Goal: Answer question/provide support: Share knowledge or assist other users

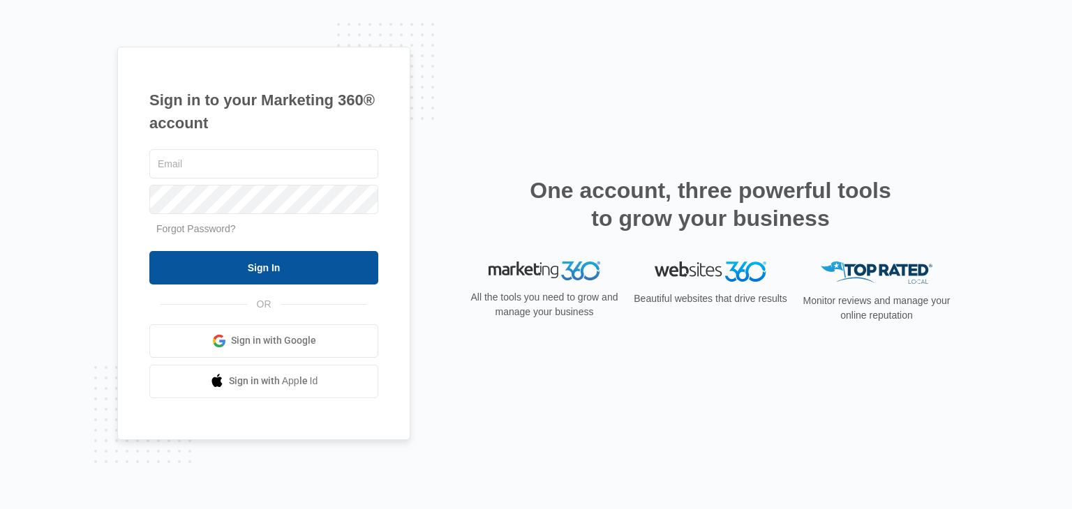
type input "[EMAIL_ADDRESS][DOMAIN_NAME]"
click at [247, 269] on input "Sign In" at bounding box center [263, 267] width 229 height 33
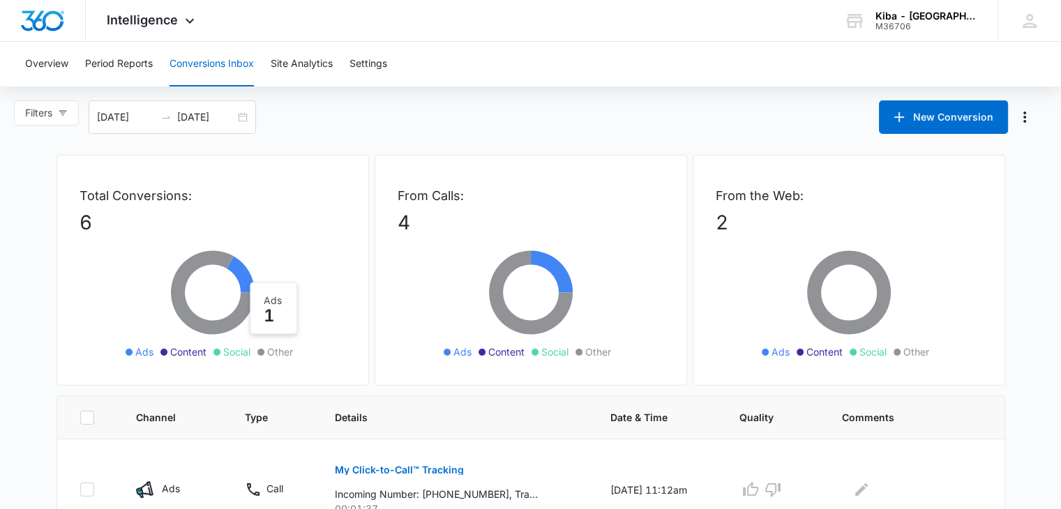
scroll to position [209, 0]
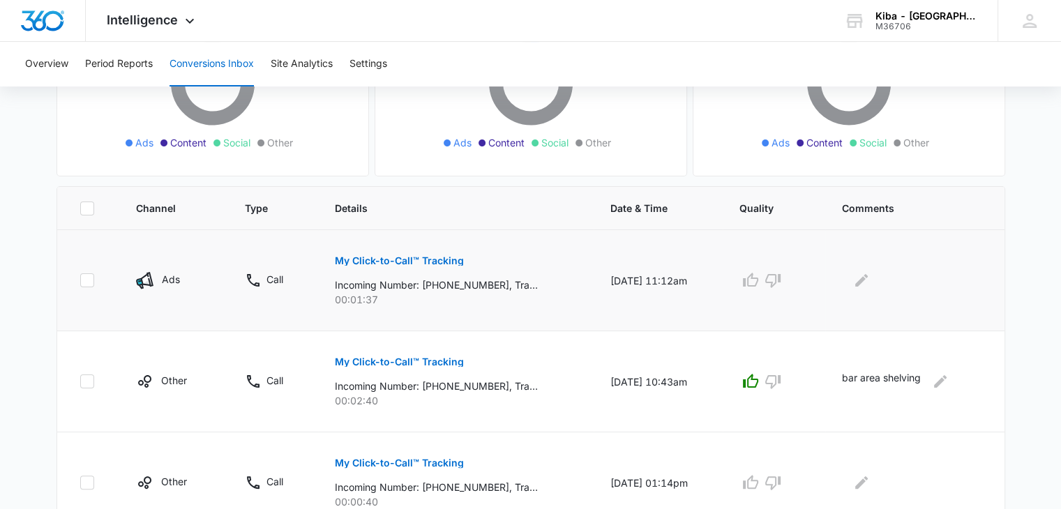
click at [376, 256] on p "My Click-to-Call™ Tracking" at bounding box center [399, 261] width 129 height 10
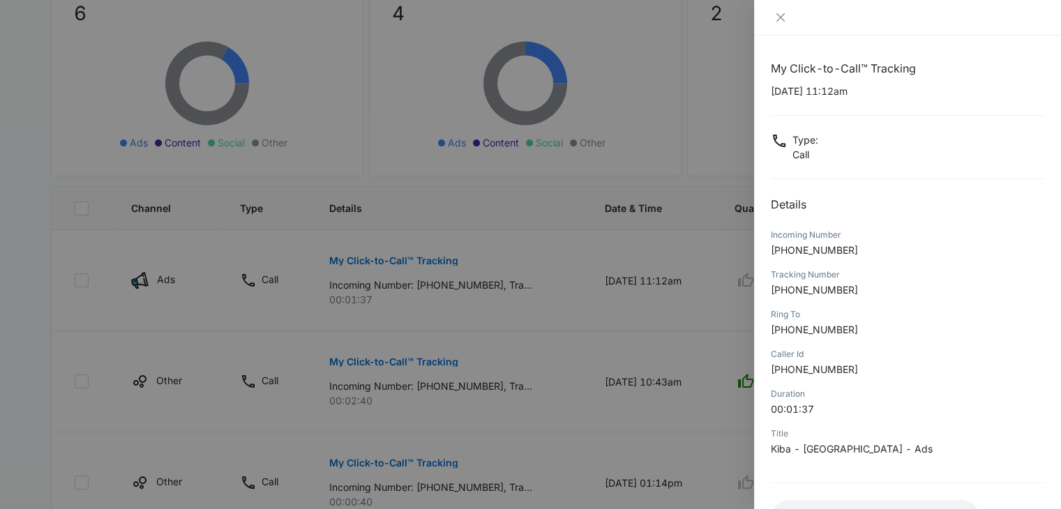
scroll to position [110, 0]
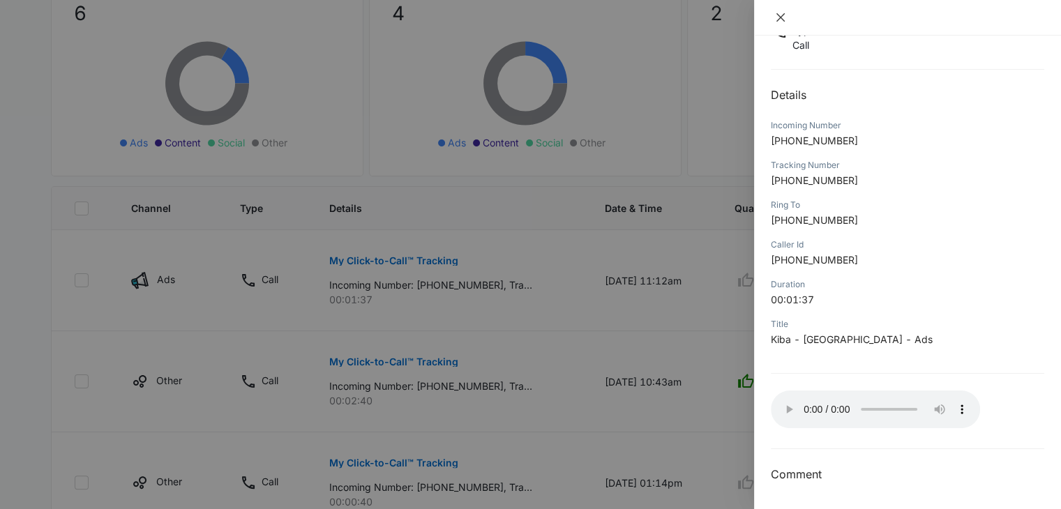
click at [784, 17] on icon "close" at bounding box center [780, 17] width 11 height 11
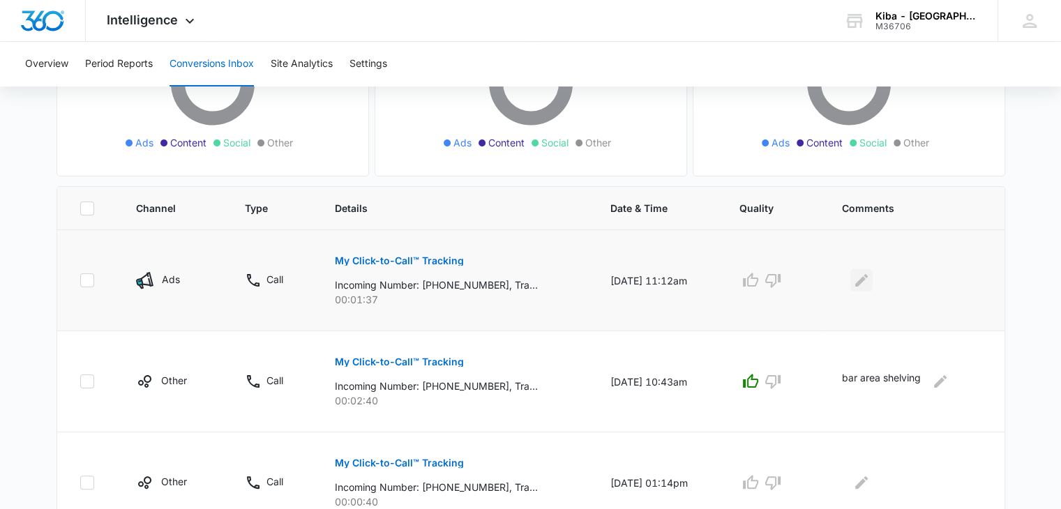
click at [873, 283] on button "Edit Comments" at bounding box center [861, 280] width 22 height 22
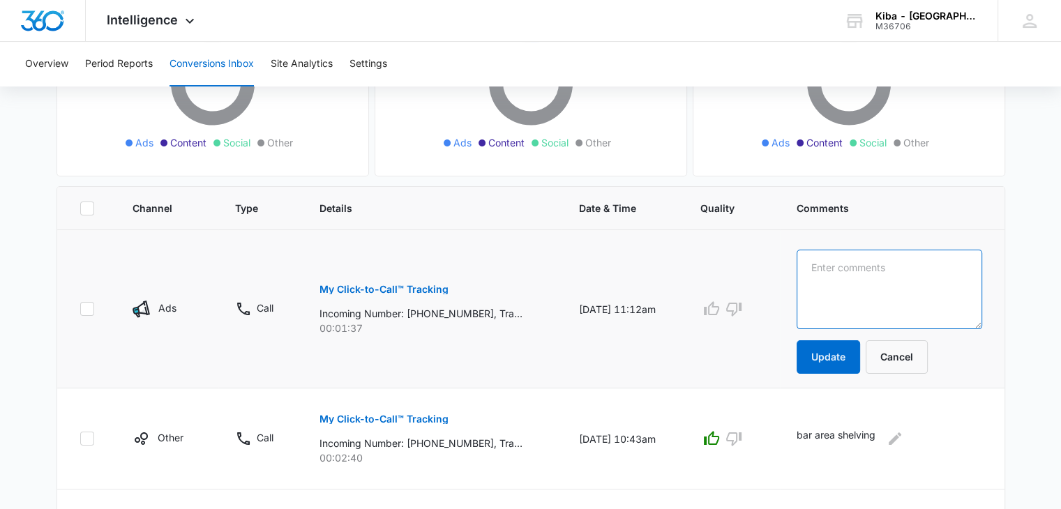
click at [871, 280] on textarea at bounding box center [889, 290] width 185 height 80
type textarea "vanity pricing too high"
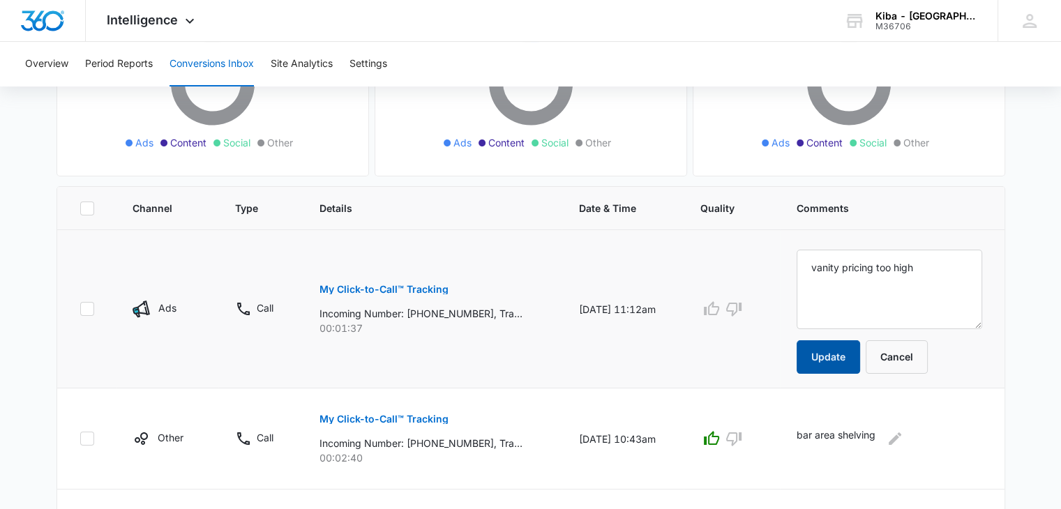
click at [837, 353] on button "Update" at bounding box center [828, 356] width 63 height 33
click at [830, 352] on button "Update" at bounding box center [828, 356] width 63 height 33
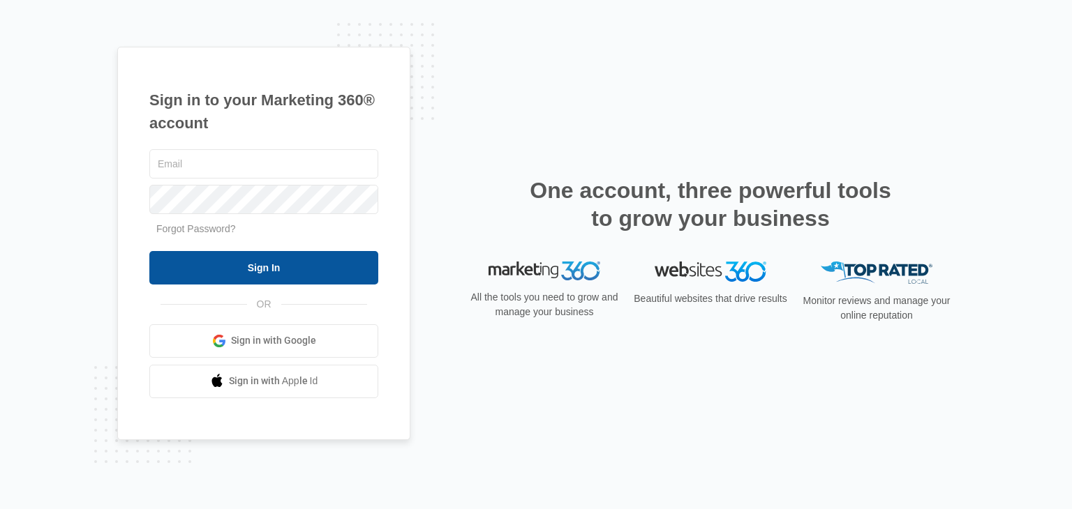
type input "[EMAIL_ADDRESS][DOMAIN_NAME]"
click at [304, 271] on input "Sign In" at bounding box center [263, 267] width 229 height 33
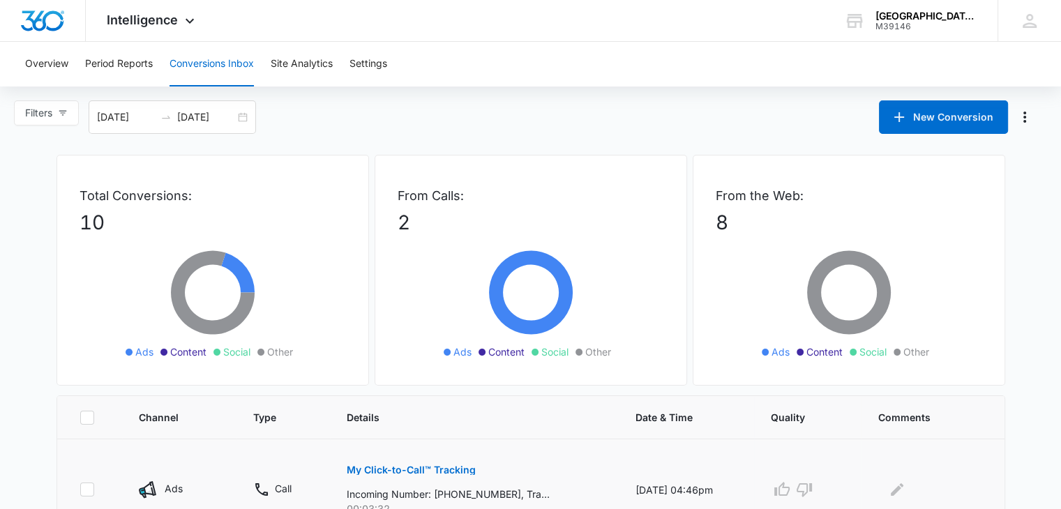
scroll to position [140, 0]
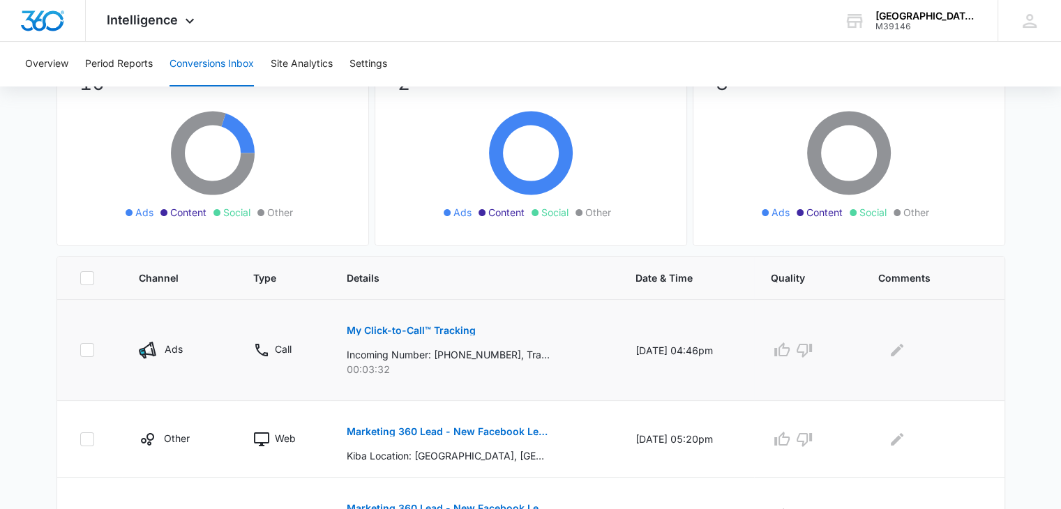
click at [396, 330] on p "My Click-to-Call™ Tracking" at bounding box center [411, 331] width 129 height 10
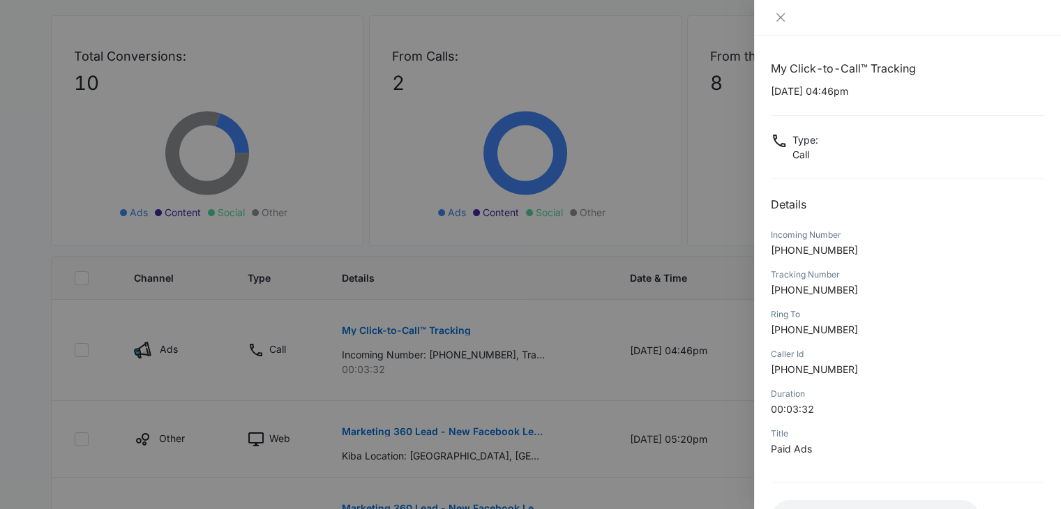
scroll to position [110, 0]
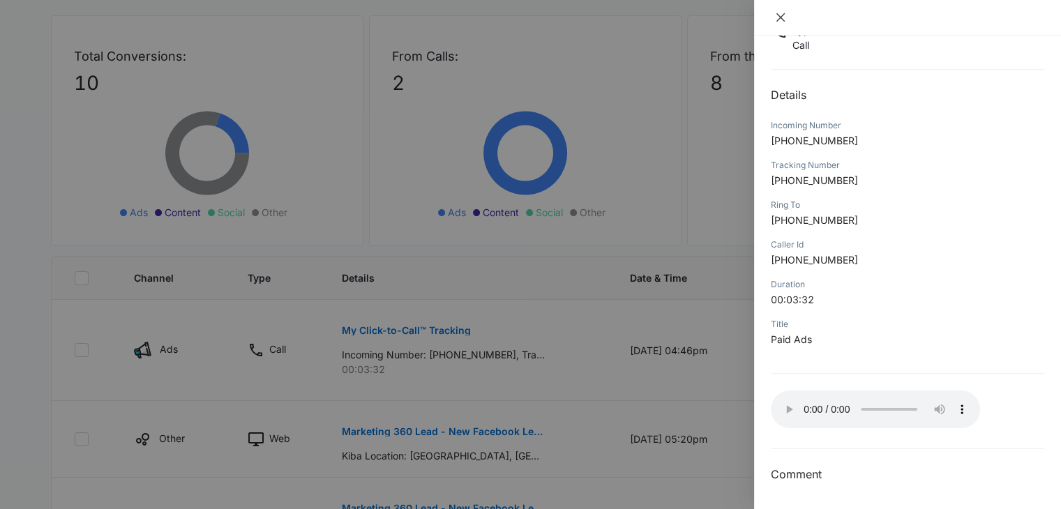
click at [784, 15] on icon "close" at bounding box center [780, 17] width 11 height 11
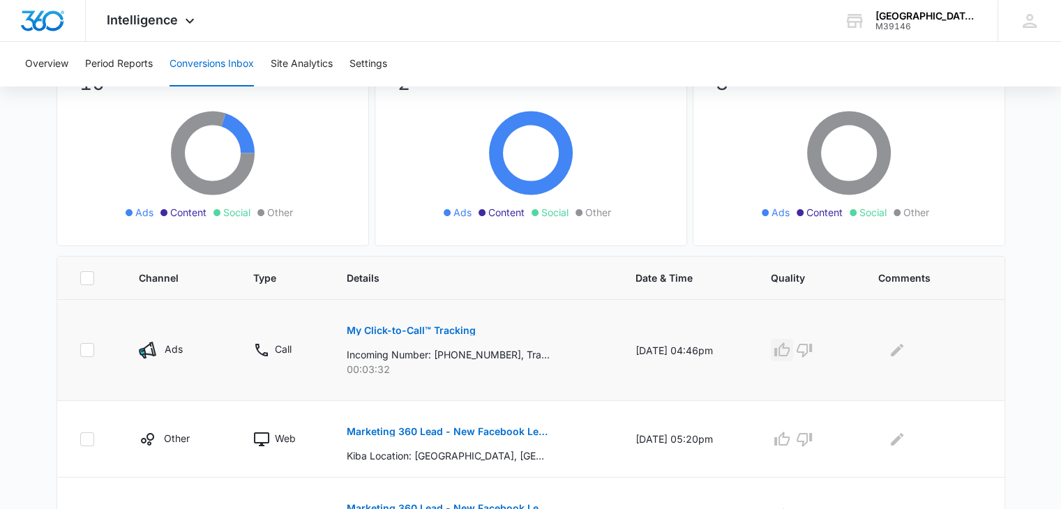
click at [782, 346] on icon "button" at bounding box center [782, 350] width 17 height 17
click at [897, 352] on icon "Edit Comments" at bounding box center [897, 350] width 13 height 13
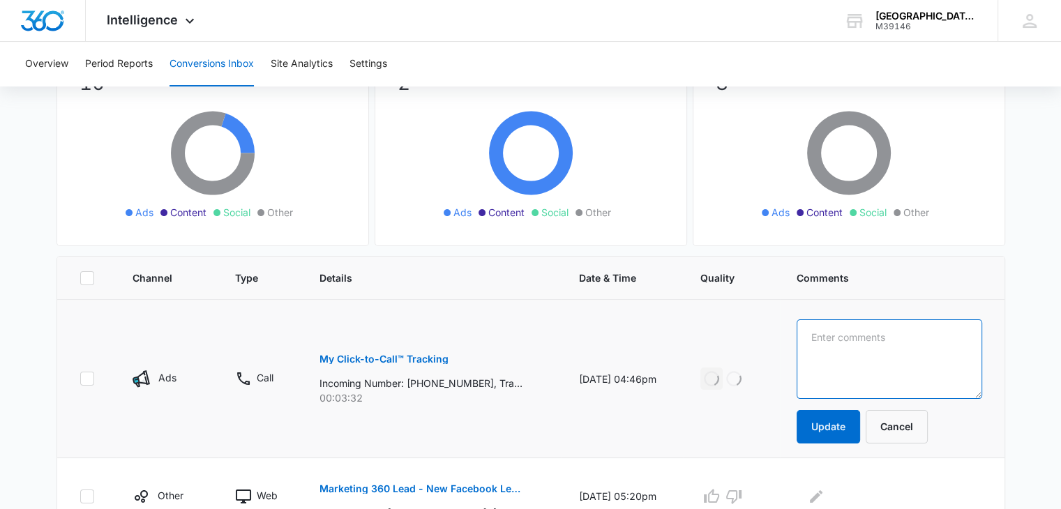
click at [897, 352] on textarea at bounding box center [889, 360] width 185 height 80
type textarea "kitchen reno apptment request"
click at [848, 426] on button "Update" at bounding box center [828, 426] width 63 height 33
click at [834, 430] on button "Update" at bounding box center [828, 426] width 63 height 33
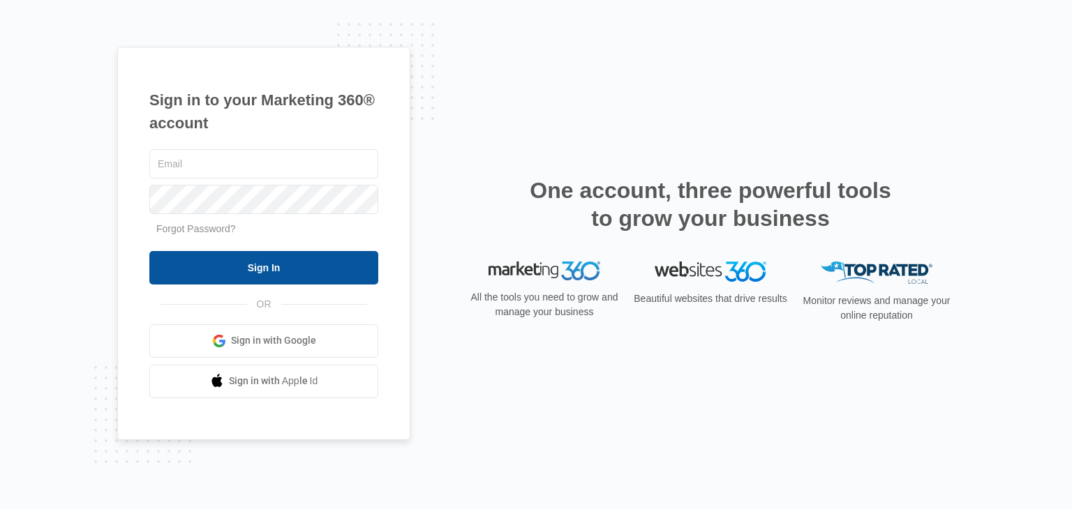
type input "[EMAIL_ADDRESS][DOMAIN_NAME]"
click at [251, 270] on input "Sign In" at bounding box center [263, 267] width 229 height 33
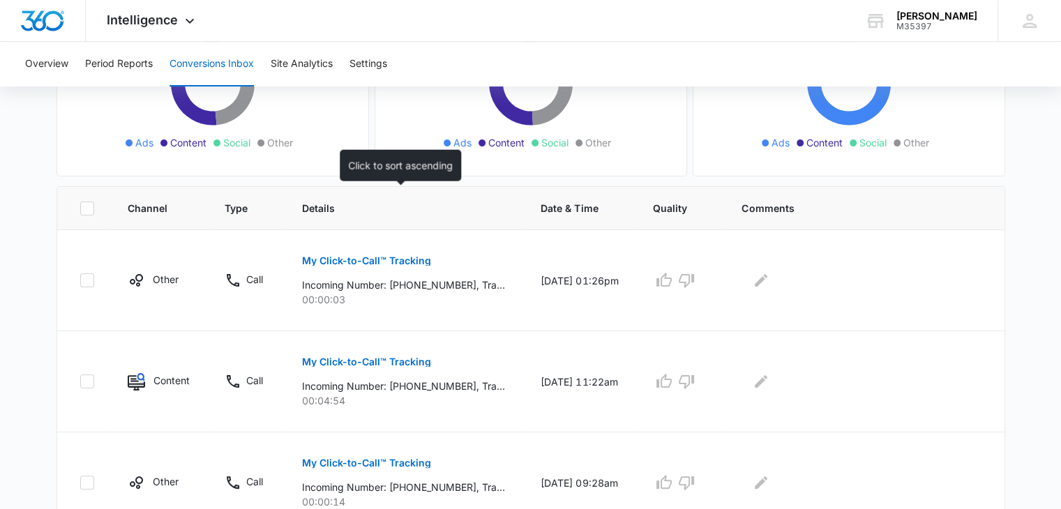
scroll to position [349, 0]
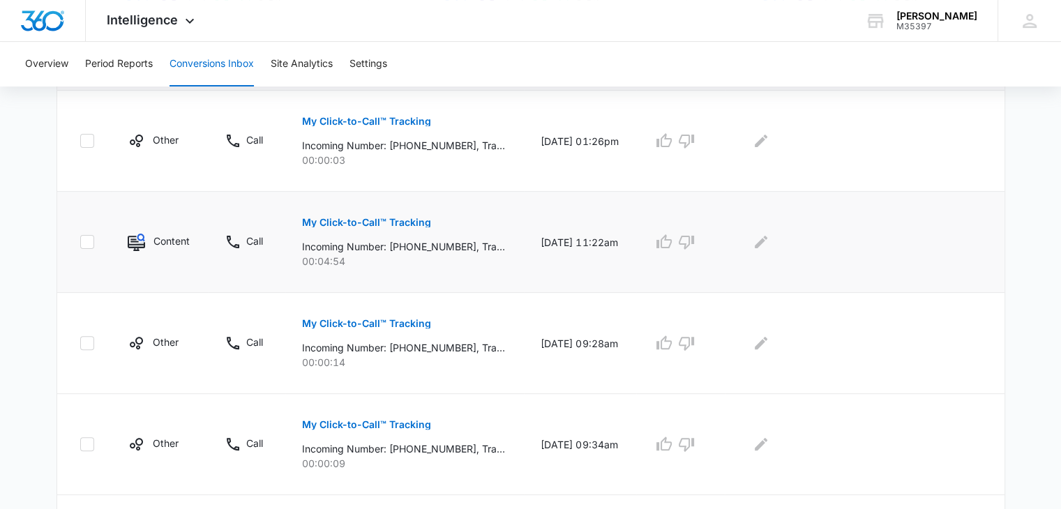
click at [332, 223] on p "My Click-to-Call™ Tracking" at bounding box center [366, 223] width 129 height 10
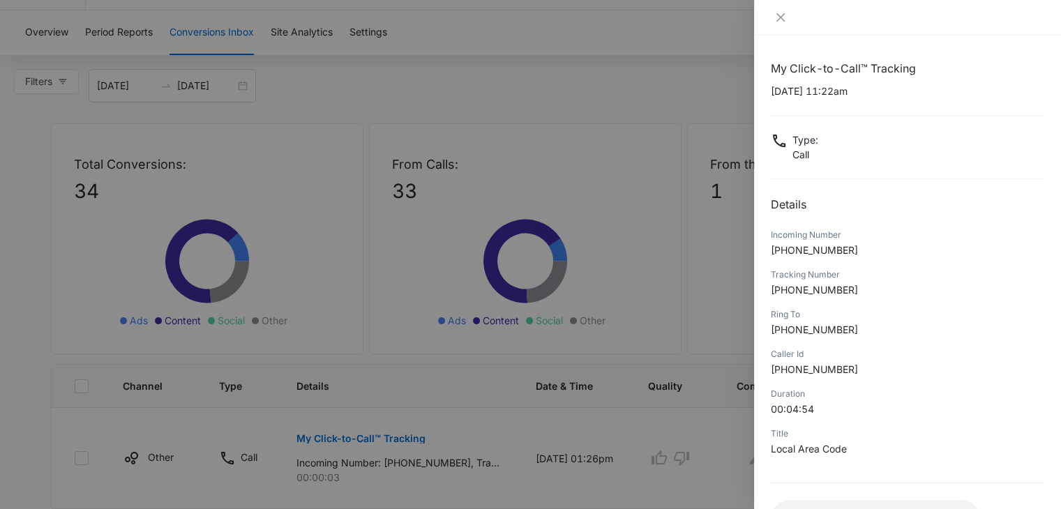
scroll to position [110, 0]
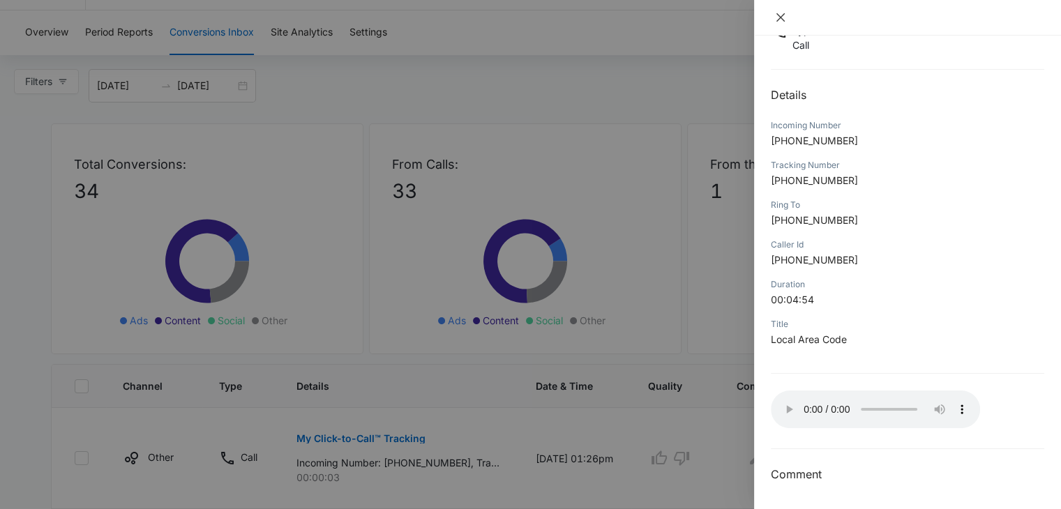
click at [781, 18] on icon "close" at bounding box center [781, 17] width 8 height 8
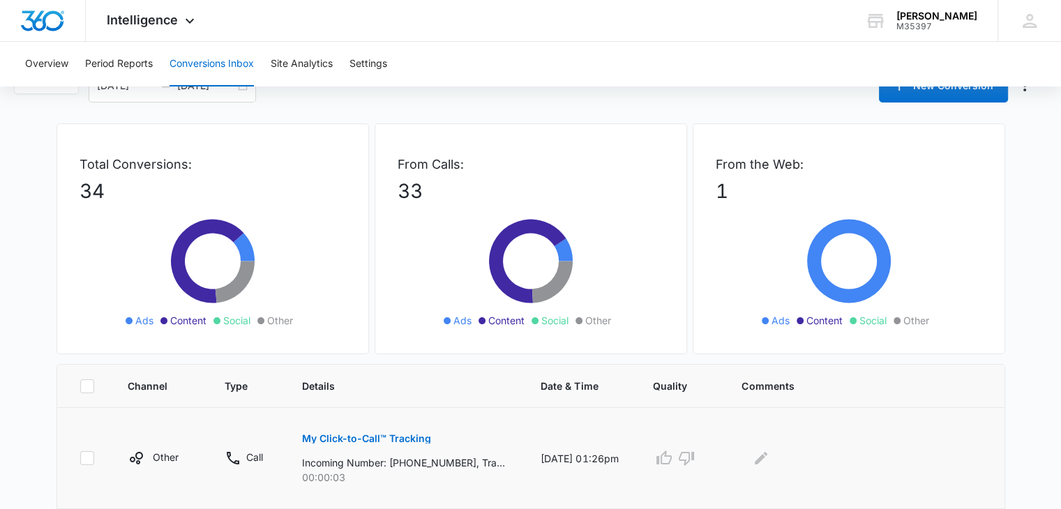
scroll to position [241, 0]
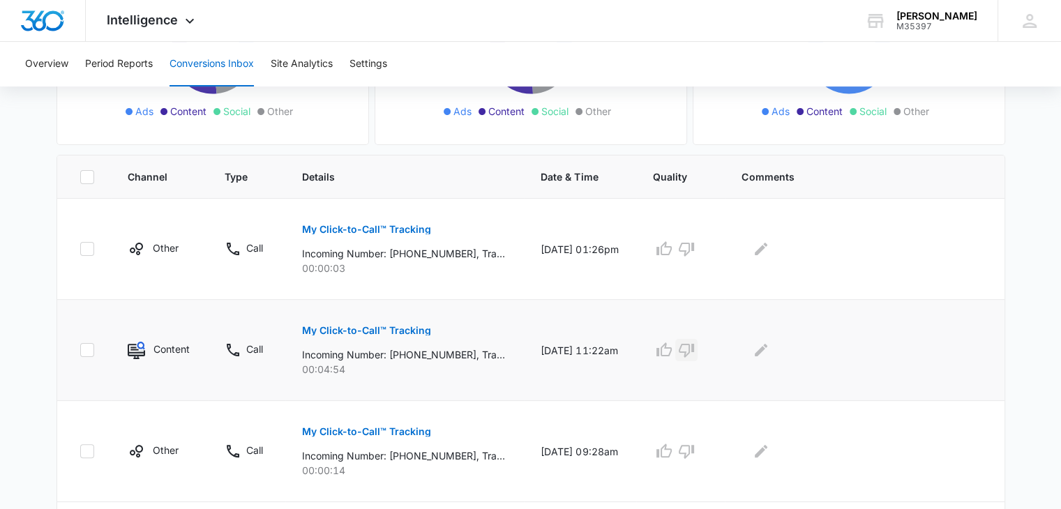
click at [695, 348] on icon "button" at bounding box center [686, 350] width 17 height 17
click at [767, 352] on icon "Edit Comments" at bounding box center [761, 350] width 13 height 13
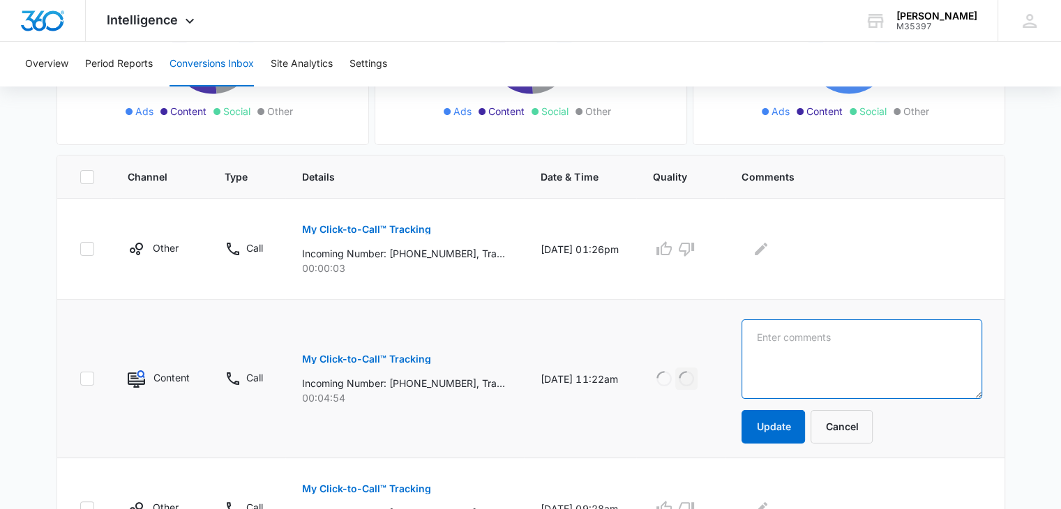
click at [774, 352] on textarea at bounding box center [862, 360] width 240 height 80
type textarea "KCD"
click at [782, 436] on button "Update" at bounding box center [773, 426] width 63 height 33
